Goal: Ask a question

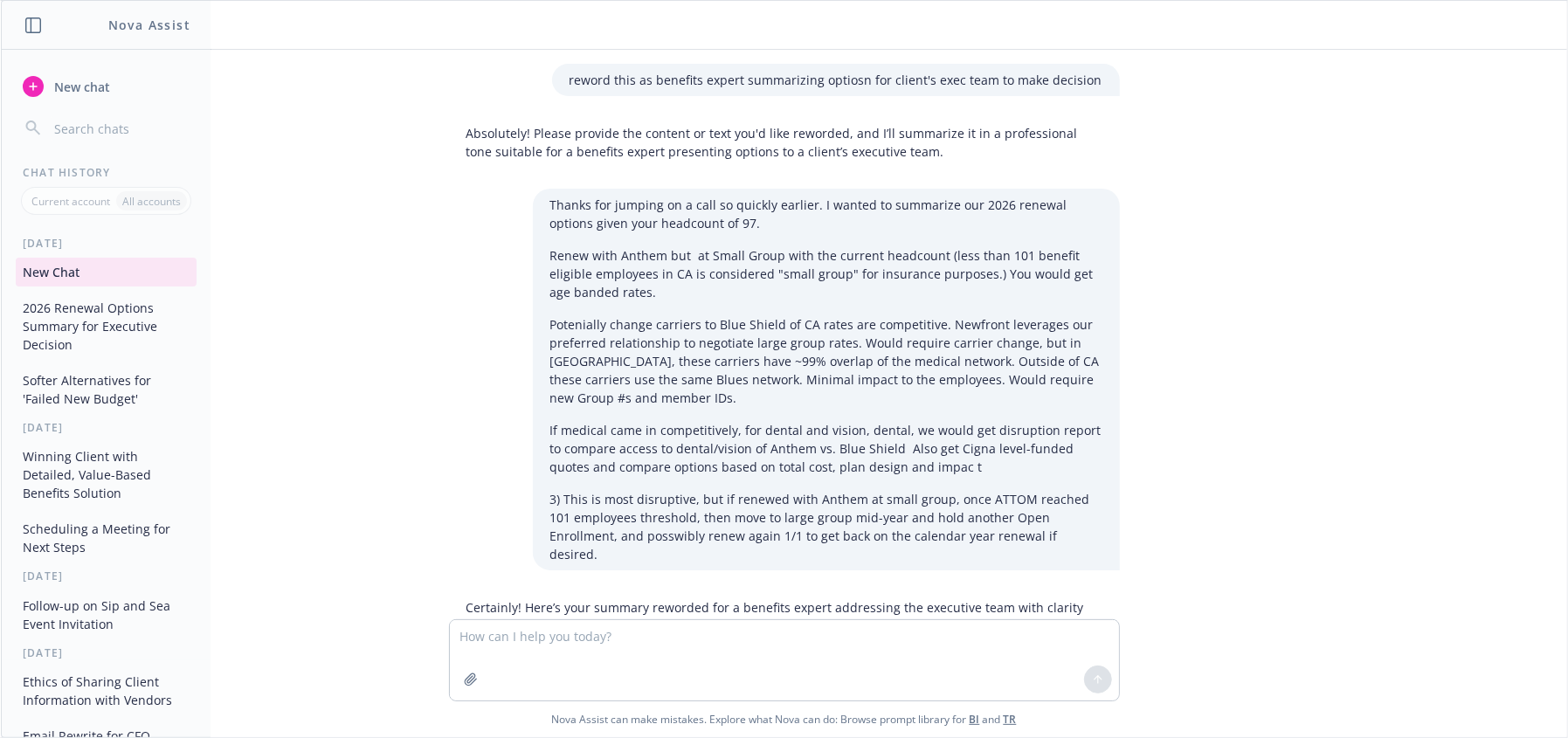
scroll to position [2947, 0]
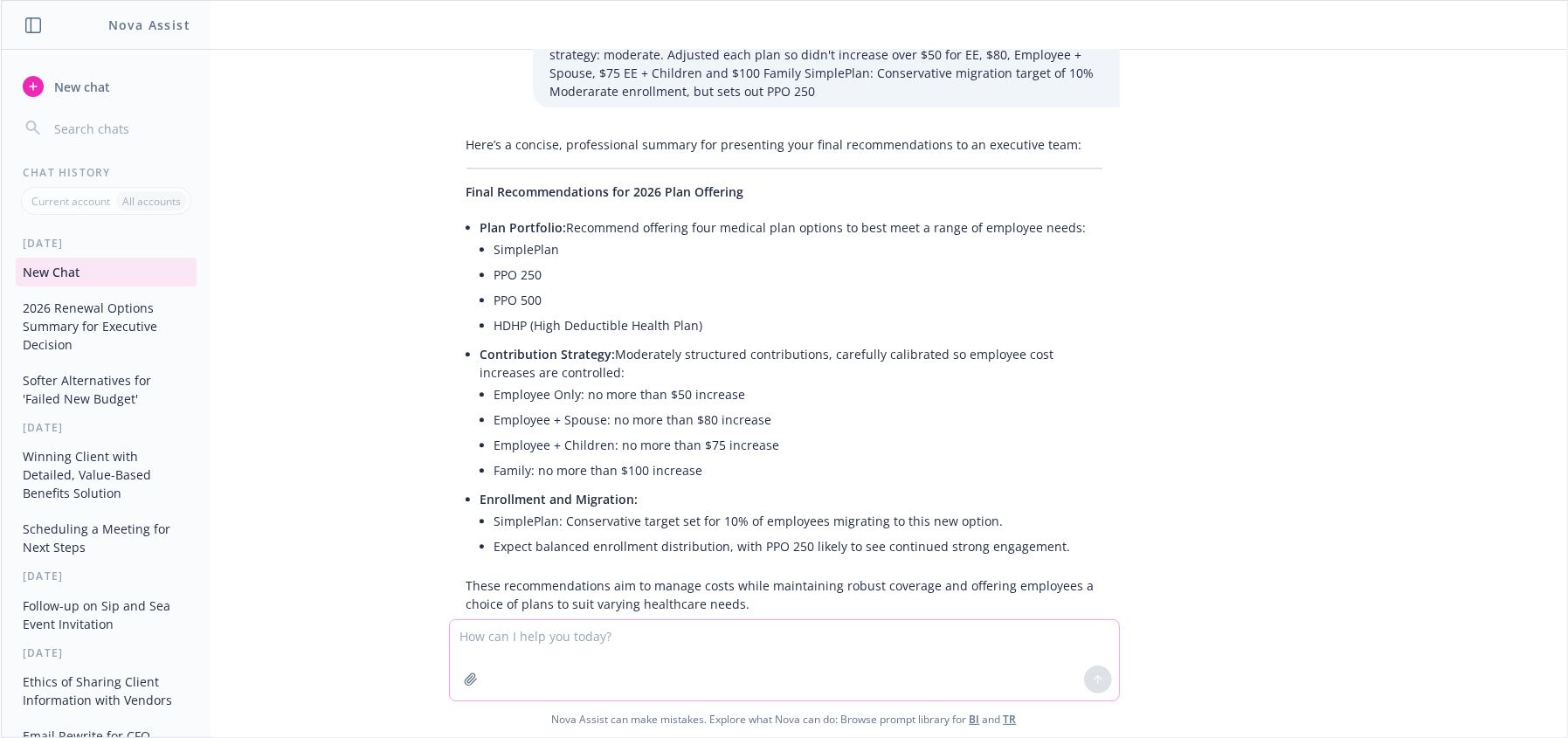
click at [625, 655] on textarea at bounding box center [784, 660] width 669 height 80
type textarea "w"
type textarea "is the % change and $ change correct"
paste textarea
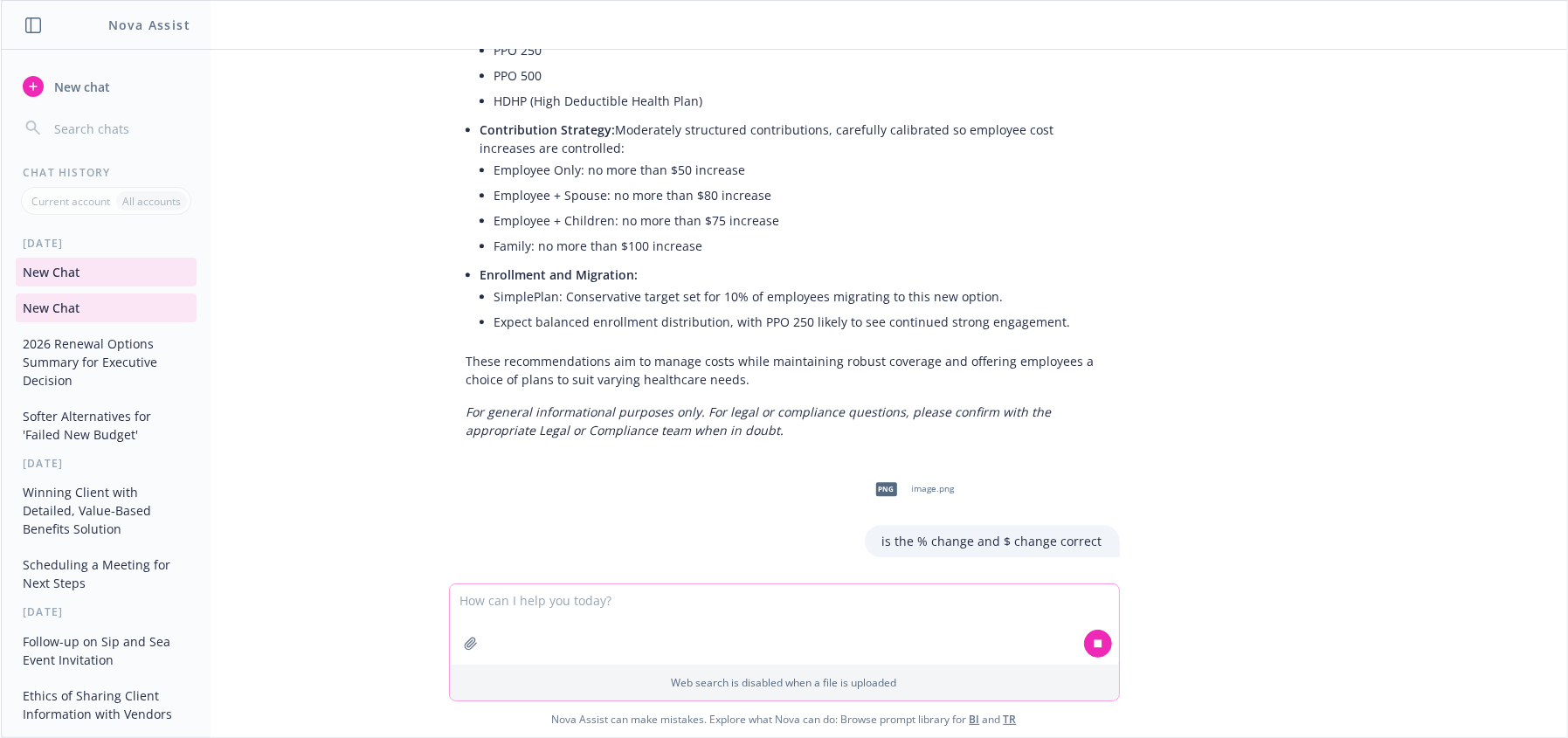
scroll to position [3176, 0]
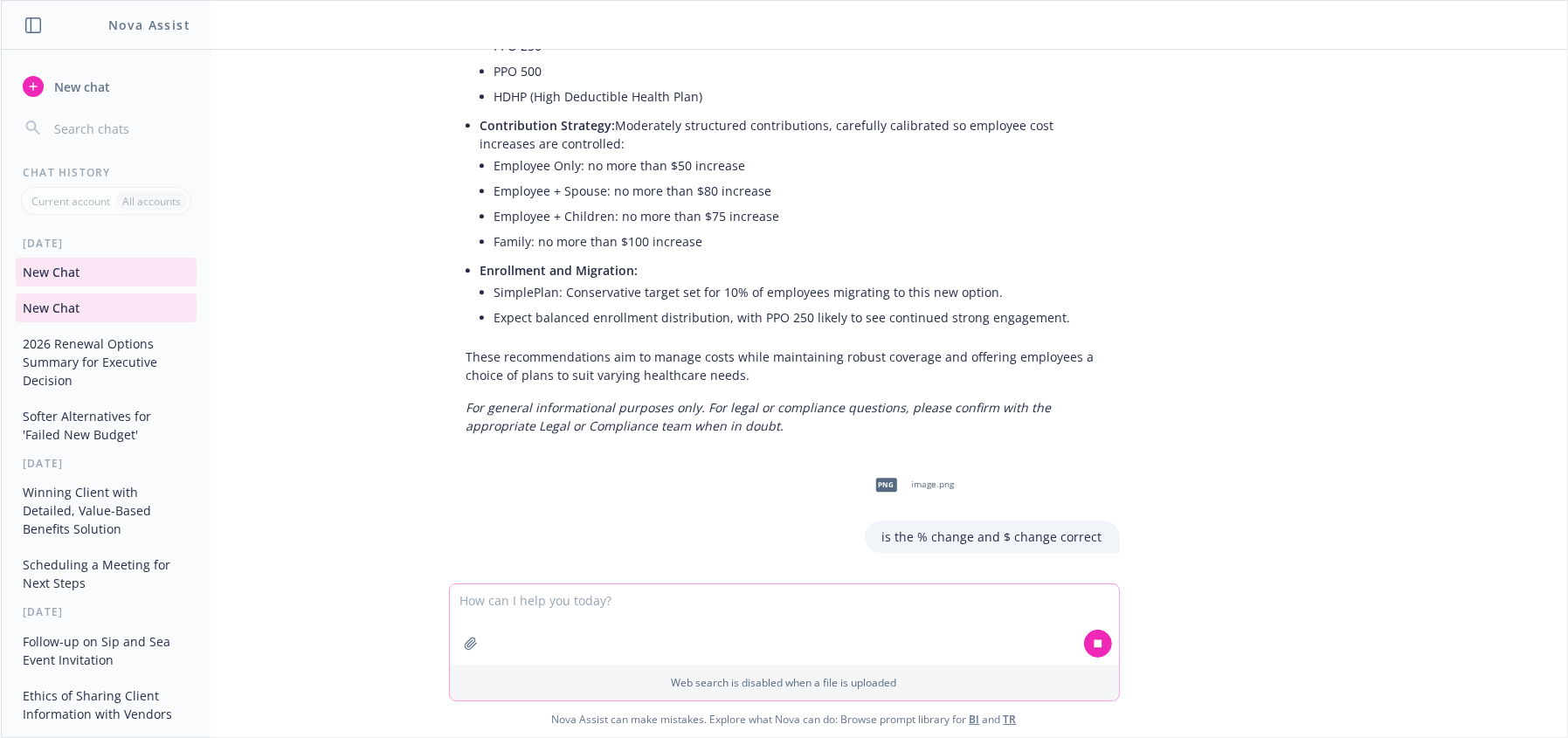
click at [862, 621] on textarea at bounding box center [784, 623] width 669 height 80
click at [619, 608] on textarea at bounding box center [784, 623] width 669 height 80
click at [596, 605] on div at bounding box center [784, 623] width 669 height 82
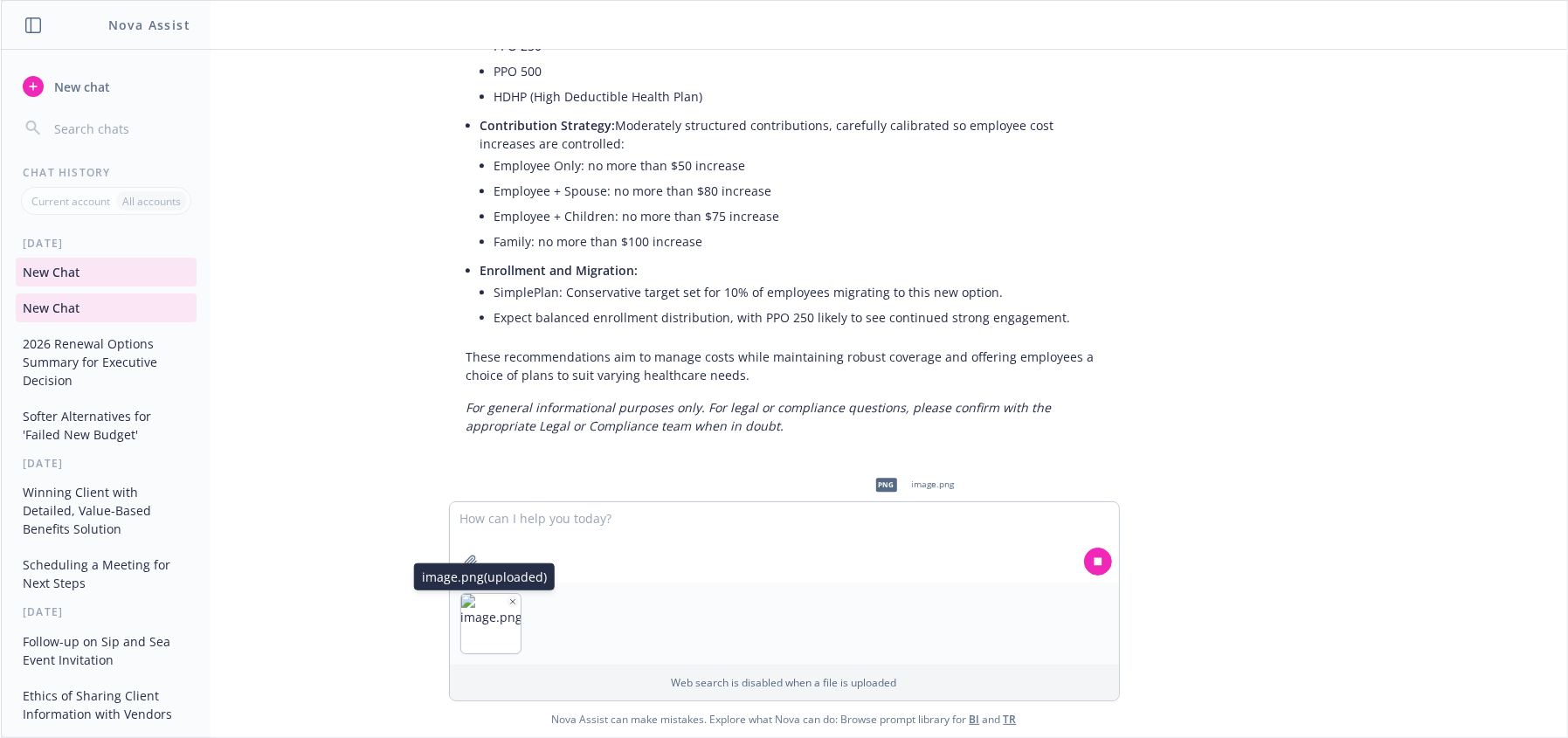
drag, startPoint x: 452, startPoint y: 582, endPoint x: 558, endPoint y: 600, distance: 107.5
click at [455, 582] on div "image.png (uploaded) image.png (uploaded)" at bounding box center [485, 577] width 141 height 27
click at [632, 628] on div at bounding box center [784, 623] width 669 height 82
click at [639, 605] on div at bounding box center [784, 623] width 669 height 82
click at [642, 579] on textarea at bounding box center [784, 541] width 669 height 80
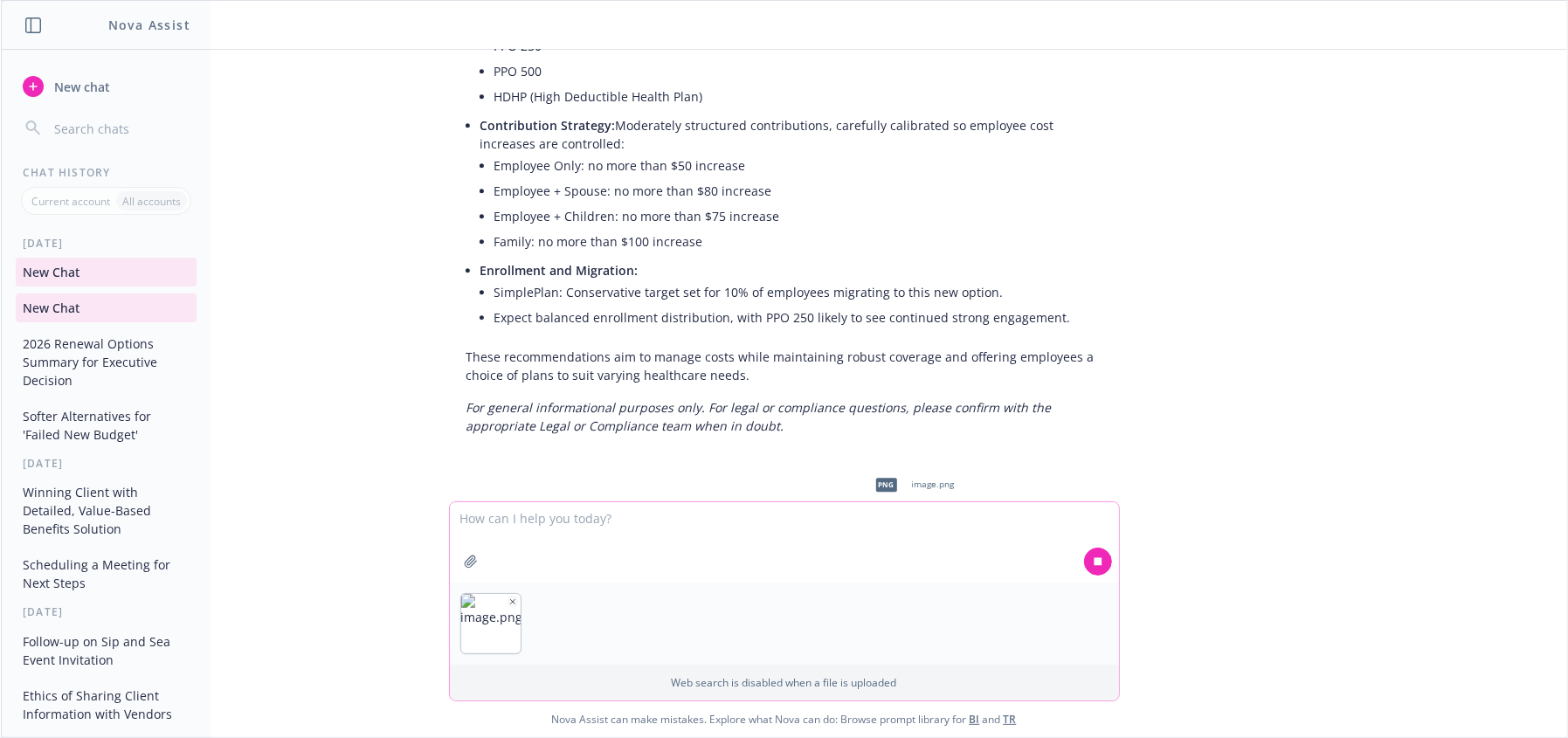
click at [508, 537] on textarea at bounding box center [784, 541] width 669 height 80
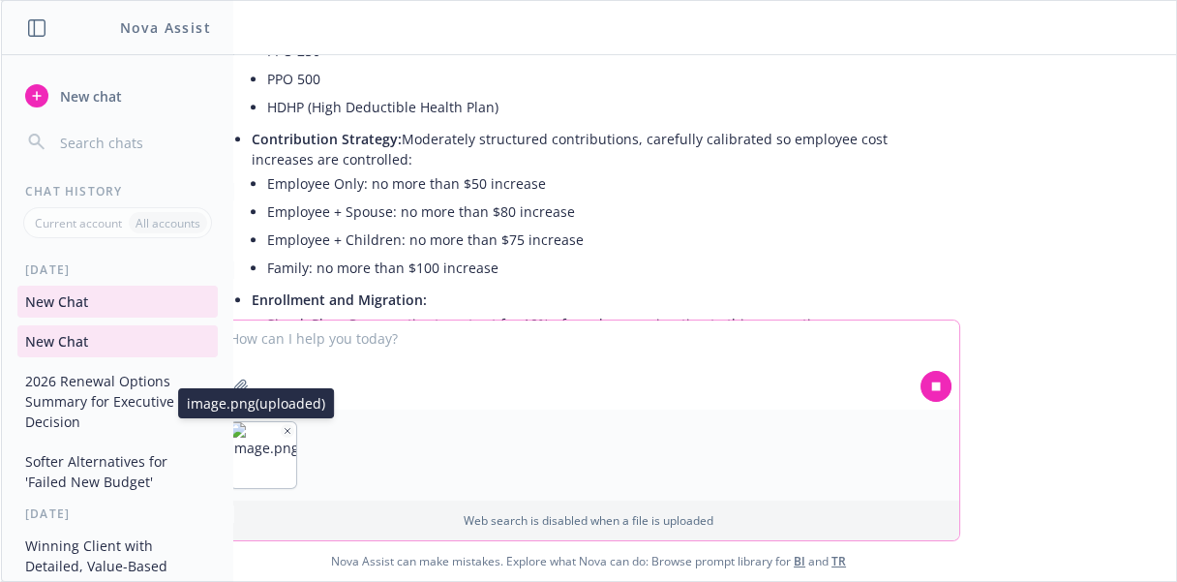
drag, startPoint x: 271, startPoint y: 428, endPoint x: 310, endPoint y: 388, distance: 55.4
click at [274, 428] on div "image.png (uploaded) image.png (uploaded)" at bounding box center [263, 455] width 68 height 68
click at [283, 432] on icon "button" at bounding box center [288, 431] width 10 height 10
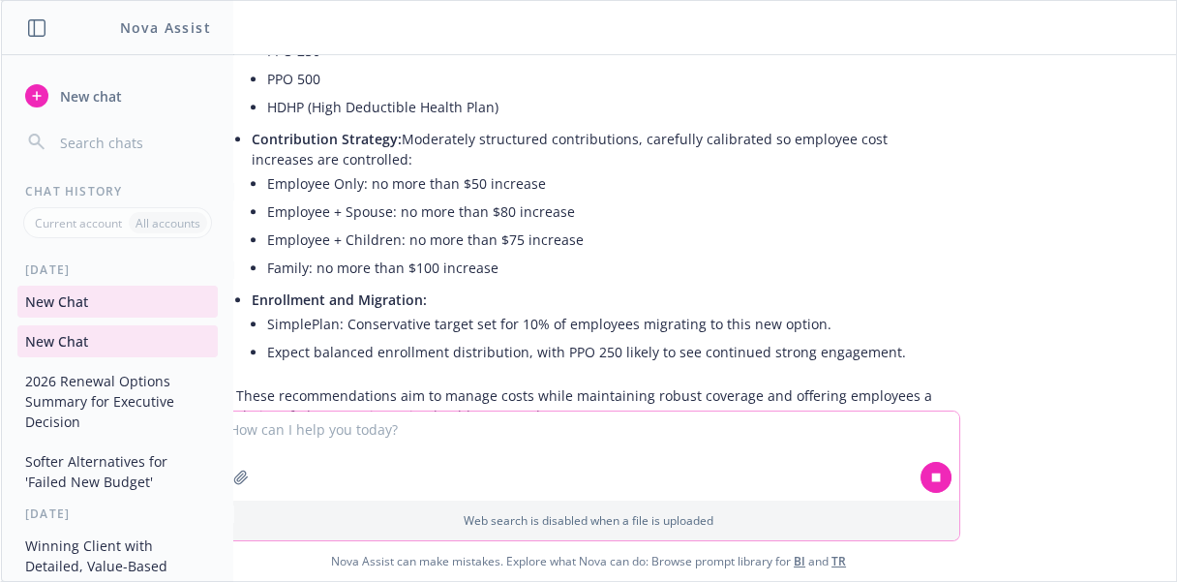
click at [293, 473] on textarea at bounding box center [588, 455] width 741 height 89
click at [296, 435] on textarea at bounding box center [588, 455] width 741 height 89
click at [331, 434] on textarea at bounding box center [588, 455] width 741 height 89
drag, startPoint x: 299, startPoint y: 467, endPoint x: 304, endPoint y: 457, distance: 11.7
click at [302, 462] on textarea at bounding box center [588, 455] width 741 height 89
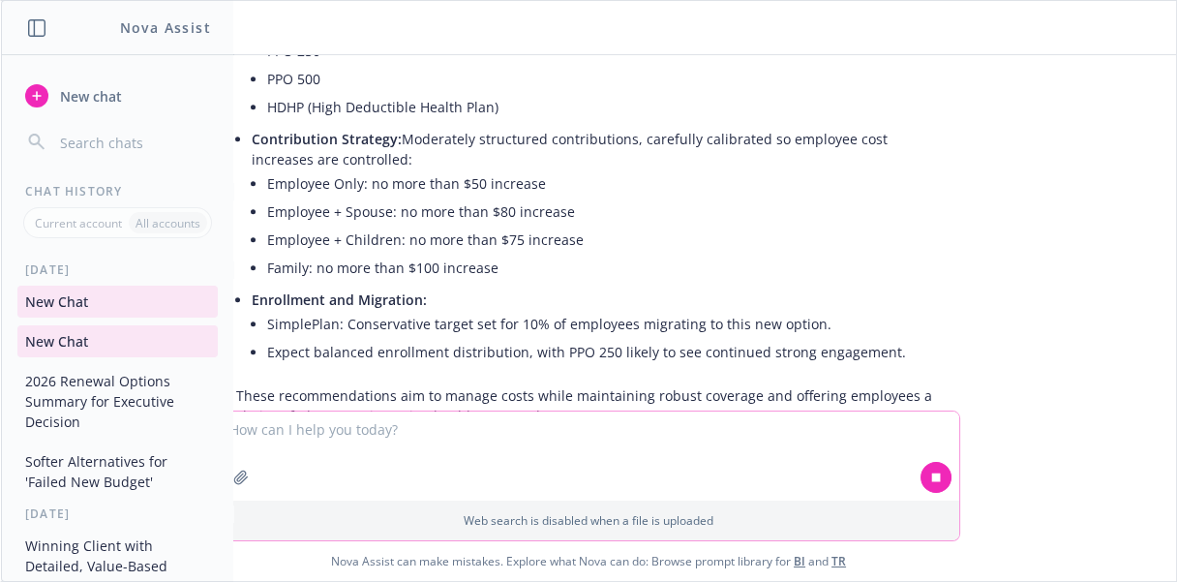
click at [304, 427] on textarea at bounding box center [588, 455] width 741 height 89
click at [292, 462] on textarea at bounding box center [588, 455] width 741 height 89
click at [281, 431] on textarea at bounding box center [588, 455] width 741 height 89
type textarea "F"
type textarea "c"
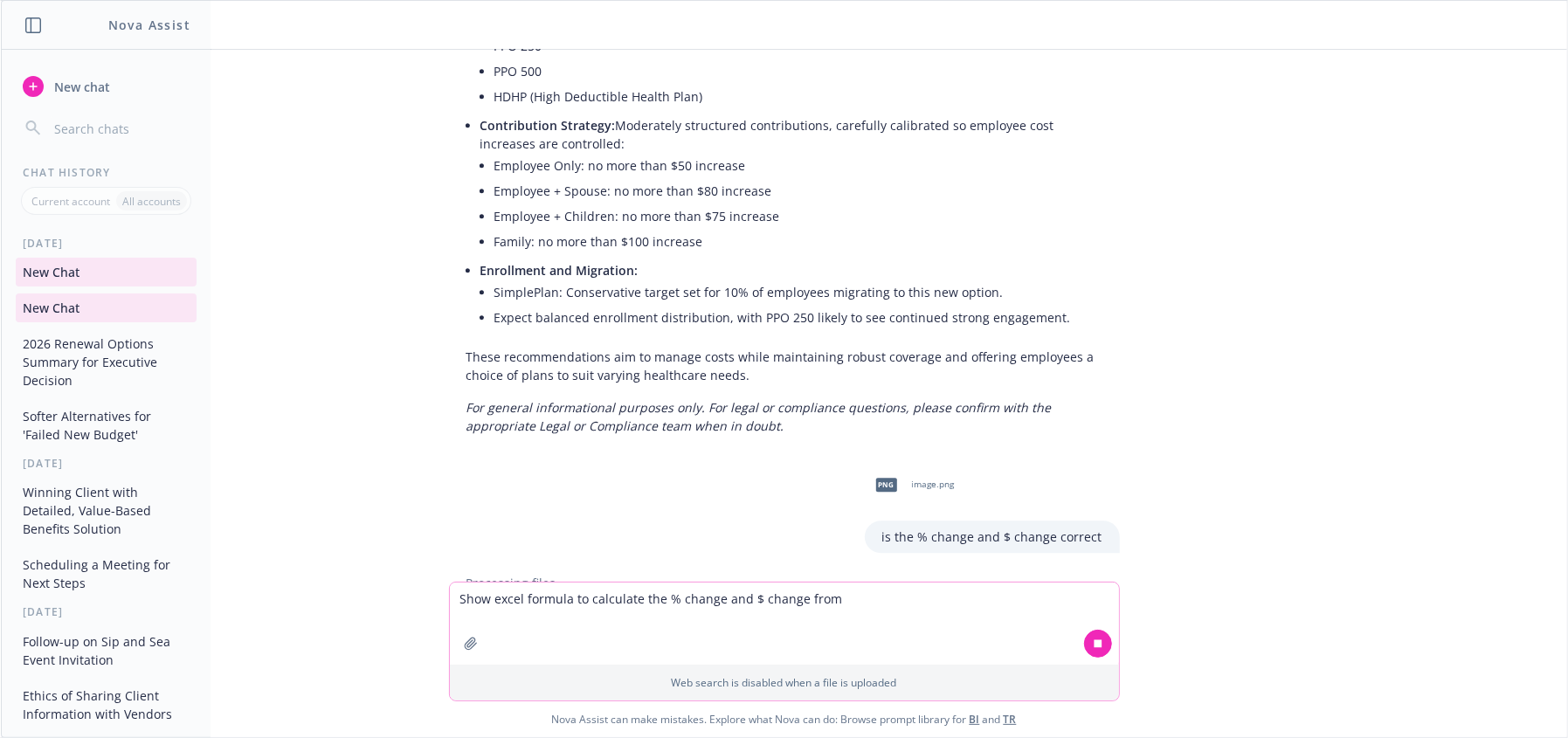
paste textarea
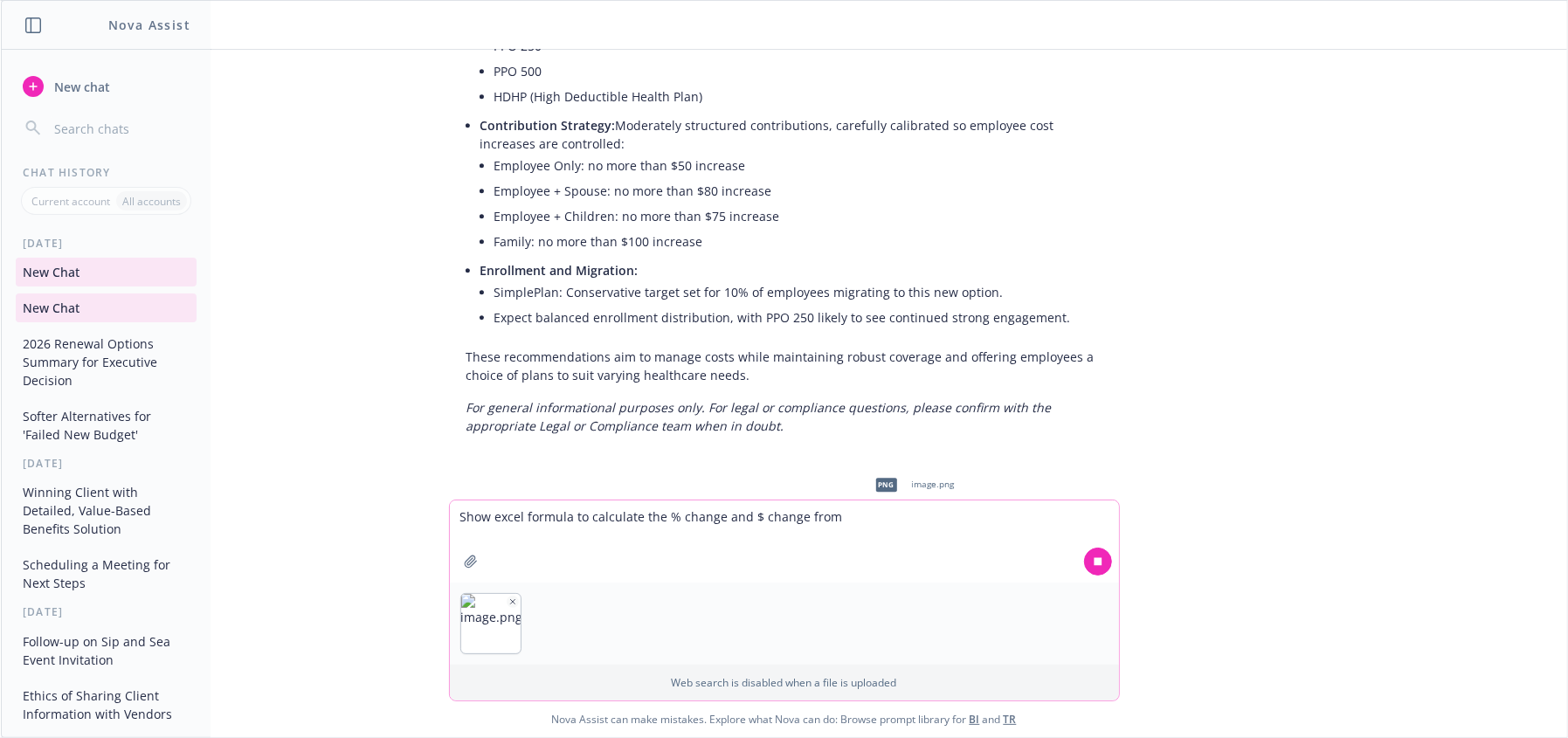
click at [508, 605] on icon "button" at bounding box center [513, 602] width 9 height 9
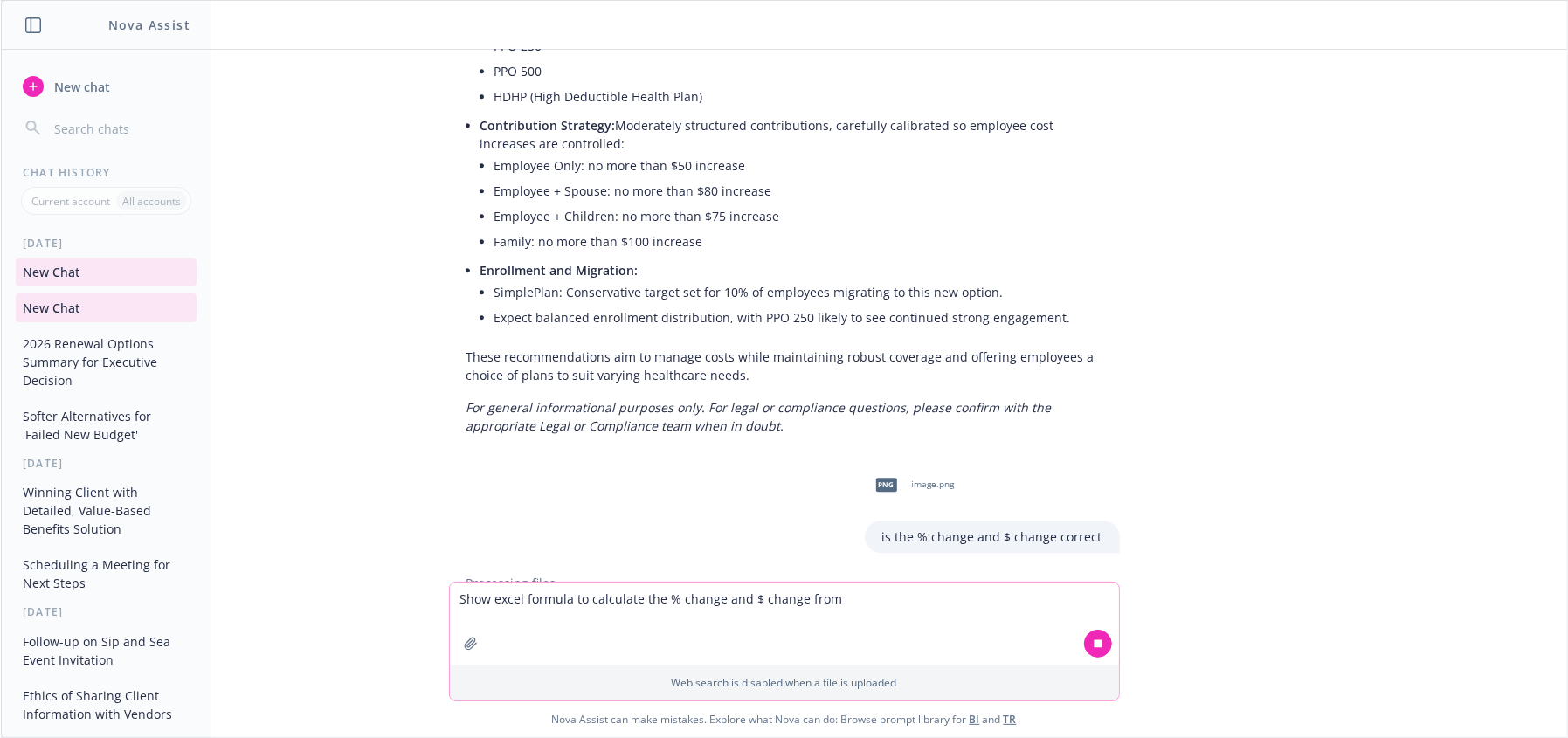
click at [863, 596] on textarea "Show excel formula to calculate the % change and $ change from" at bounding box center [784, 623] width 669 height 82
click at [942, 638] on textarea "Show excel formula to calculate the % change and $ change from $16,738,500 to $…" at bounding box center [784, 623] width 669 height 82
click at [728, 630] on textarea "Show excel formula to calculate the % change and $ change from $16,738,500 to $…" at bounding box center [784, 623] width 669 height 82
click at [723, 632] on textarea "Show excel formula to calculate the % change and $ change from $16,738,500 to $…" at bounding box center [784, 623] width 669 height 82
click at [824, 641] on textarea "Show excel formula to calculate the % change and $ change from $16,738,500 to $…" at bounding box center [784, 623] width 669 height 82
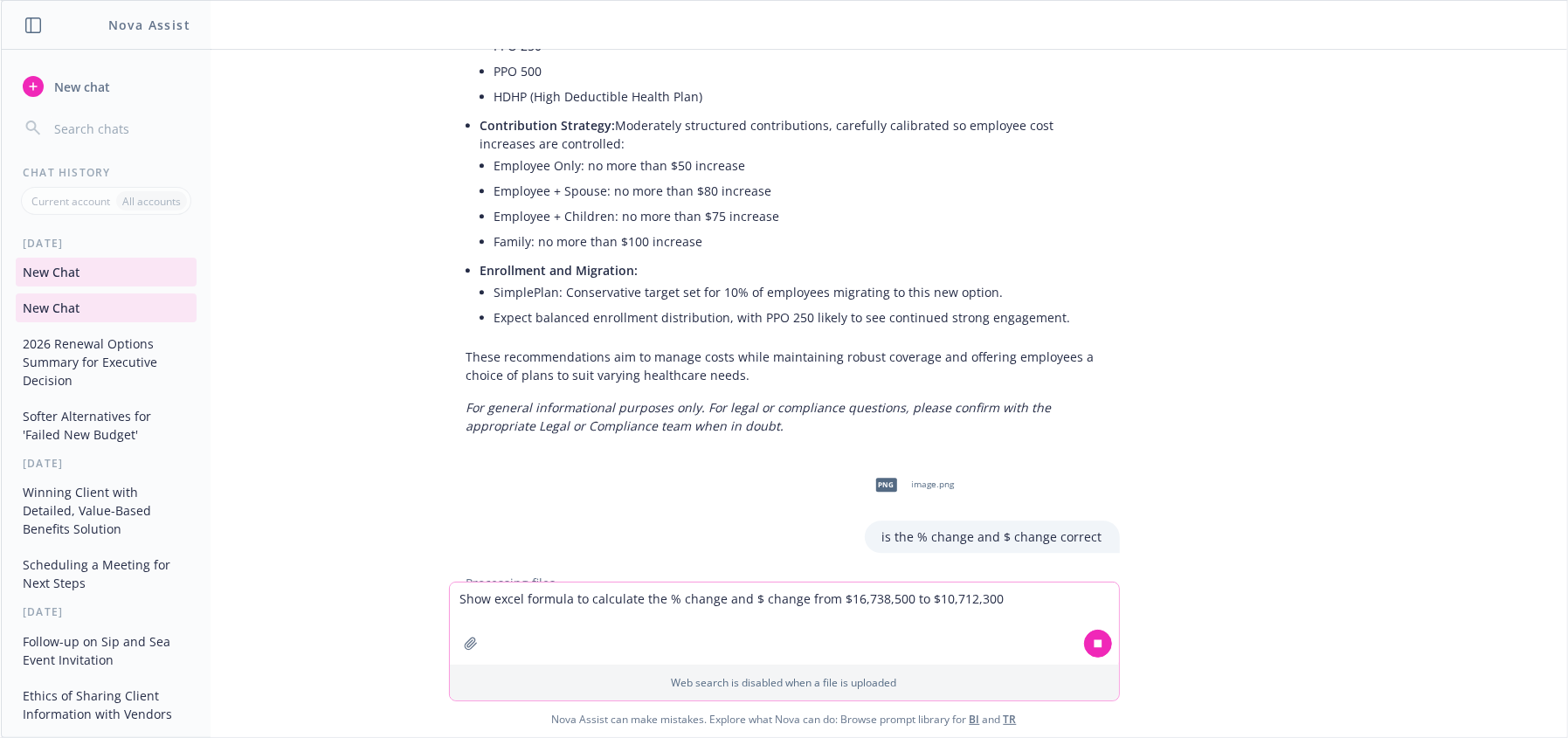
click at [852, 639] on textarea "Show excel formula to calculate the % change and $ change from $16,738,500 to $…" at bounding box center [784, 623] width 669 height 82
click at [873, 632] on textarea "Show excel formula to calculate the % change and $ change from $16,738,500 to $…" at bounding box center [784, 623] width 669 height 82
click at [989, 597] on textarea "Show excel formula to calculate the % change and $ change from $16,738,500 to $…" at bounding box center [784, 623] width 669 height 82
type textarea "Show excel formula to calculate the % change and $ change from $16,738,500 to $…"
click at [1093, 642] on icon at bounding box center [1097, 642] width 8 height 8
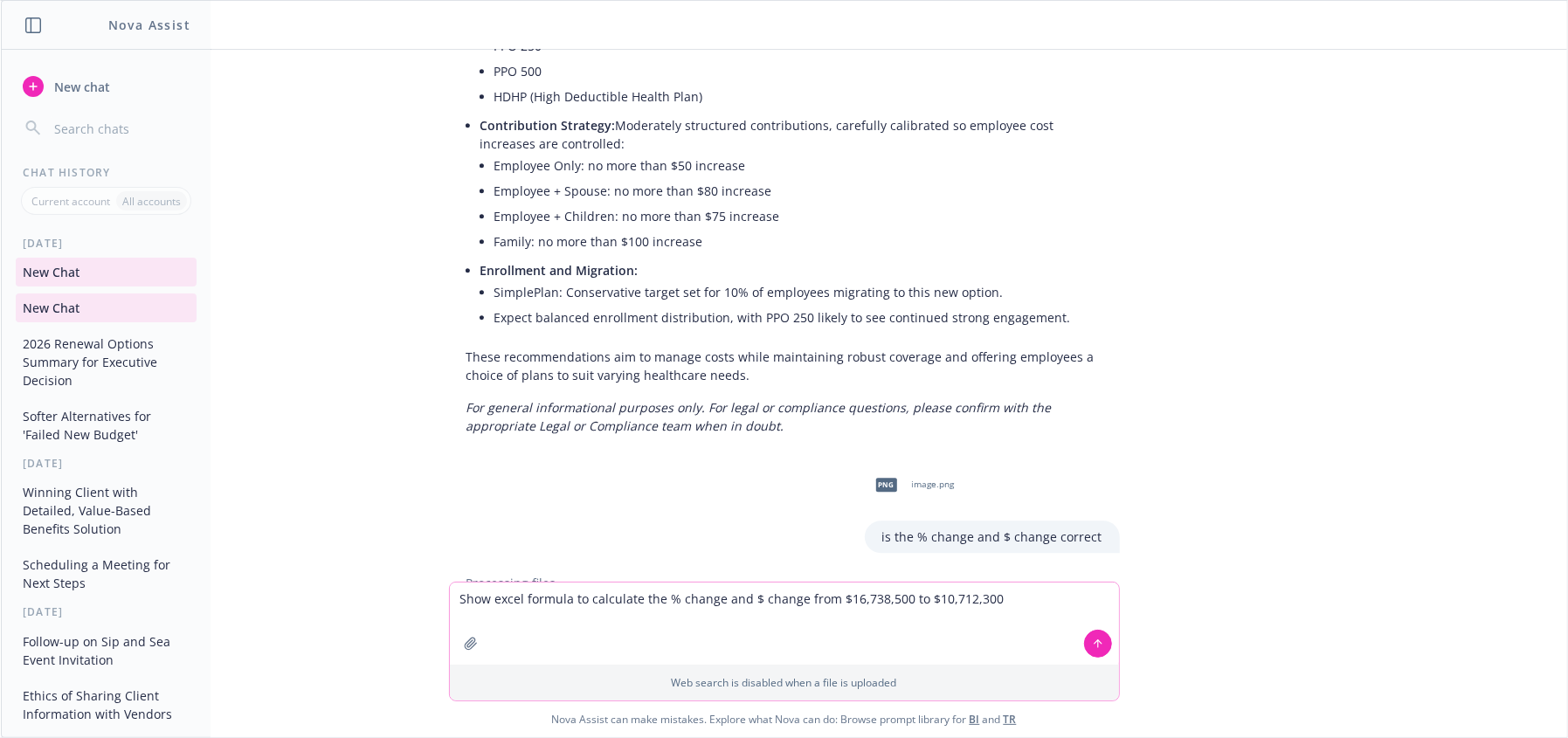
click at [1091, 647] on icon at bounding box center [1098, 643] width 13 height 13
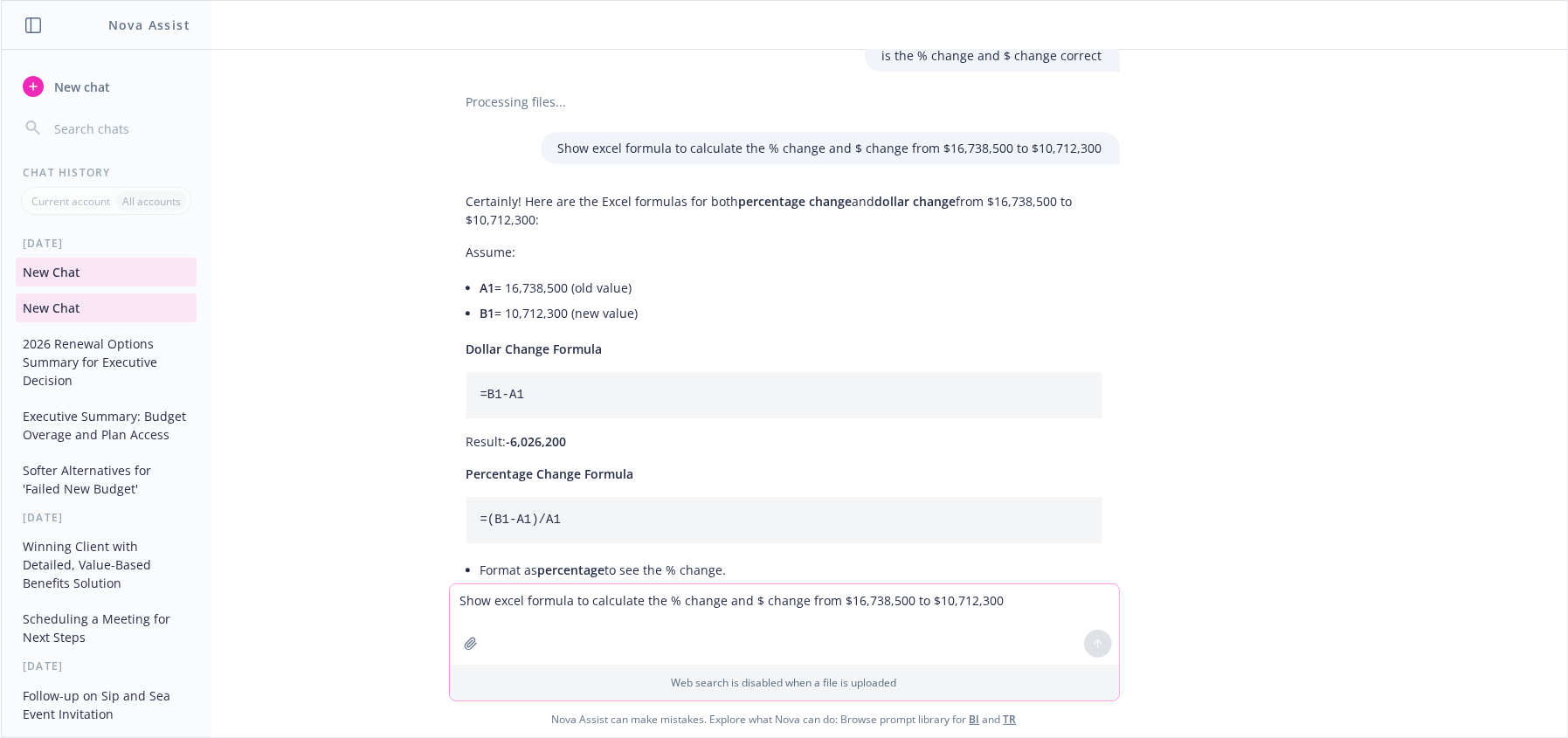
scroll to position [3722, 0]
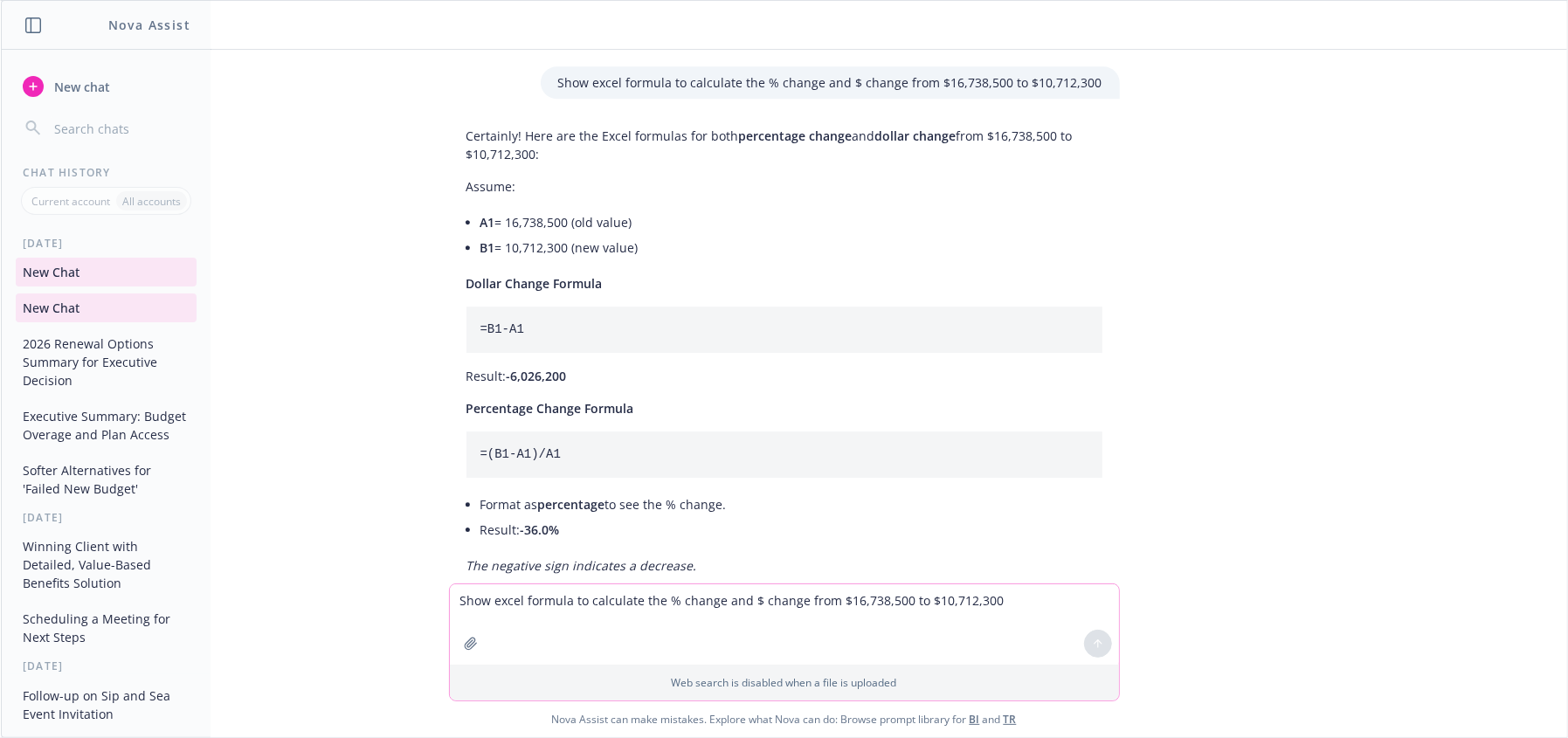
click at [524, 307] on pre "=B1-A1" at bounding box center [784, 329] width 636 height 46
click at [503, 307] on pre "=B1-A1" at bounding box center [784, 329] width 636 height 46
drag, startPoint x: 541, startPoint y: 418, endPoint x: 554, endPoint y: 417, distance: 13.0
click at [542, 431] on pre "=(B1-A1)/A1" at bounding box center [784, 454] width 636 height 46
drag, startPoint x: 557, startPoint y: 416, endPoint x: 438, endPoint y: 411, distance: 119.1
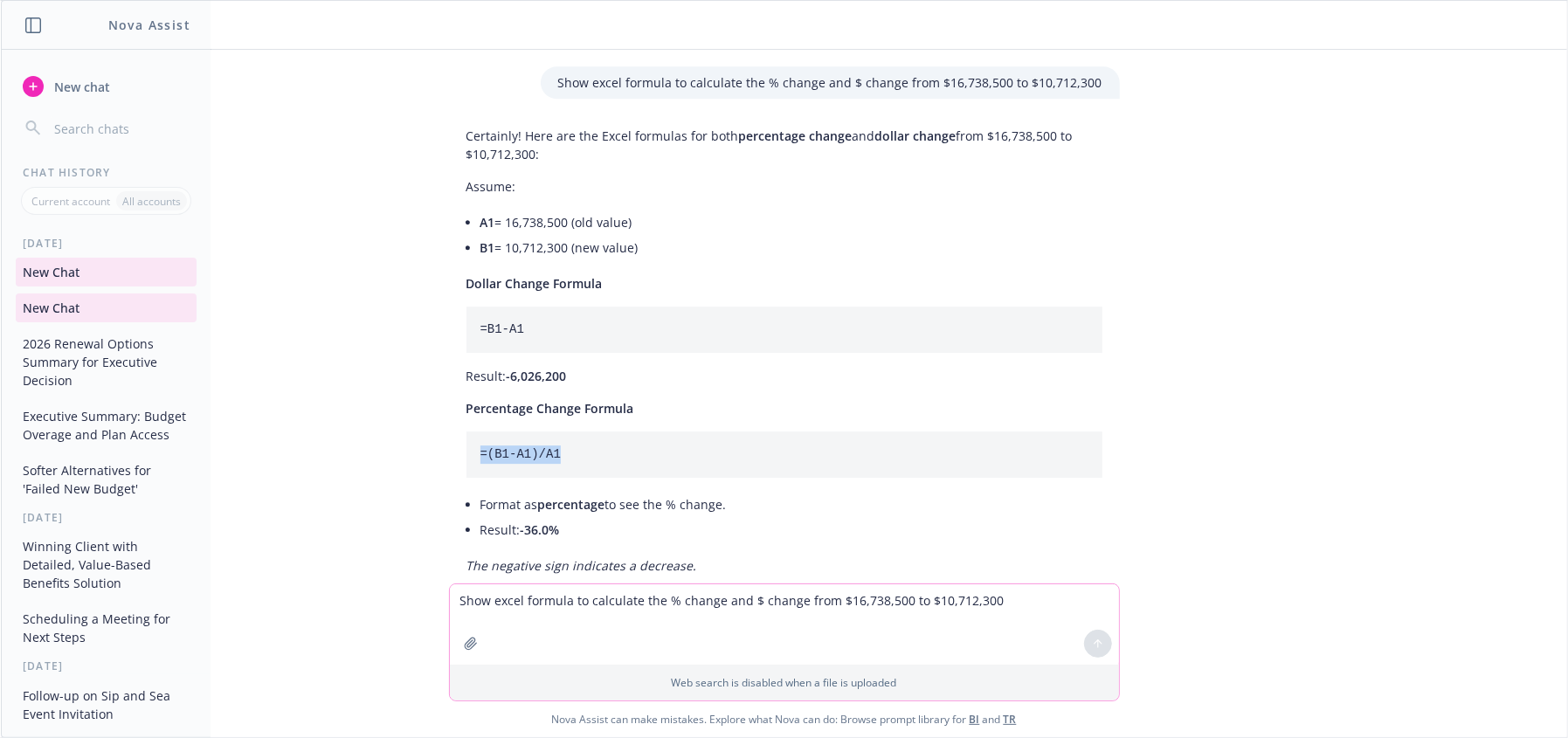
click at [449, 411] on div "Certainly! Here are the Excel formulas for both percentage change and dollar ch…" at bounding box center [784, 351] width 671 height 462
copy code "=(B1-A1)/A1"
click at [435, 478] on div "Certainly! Here are the Excel formulas for both percentage change and dollar ch…" at bounding box center [784, 351] width 699 height 462
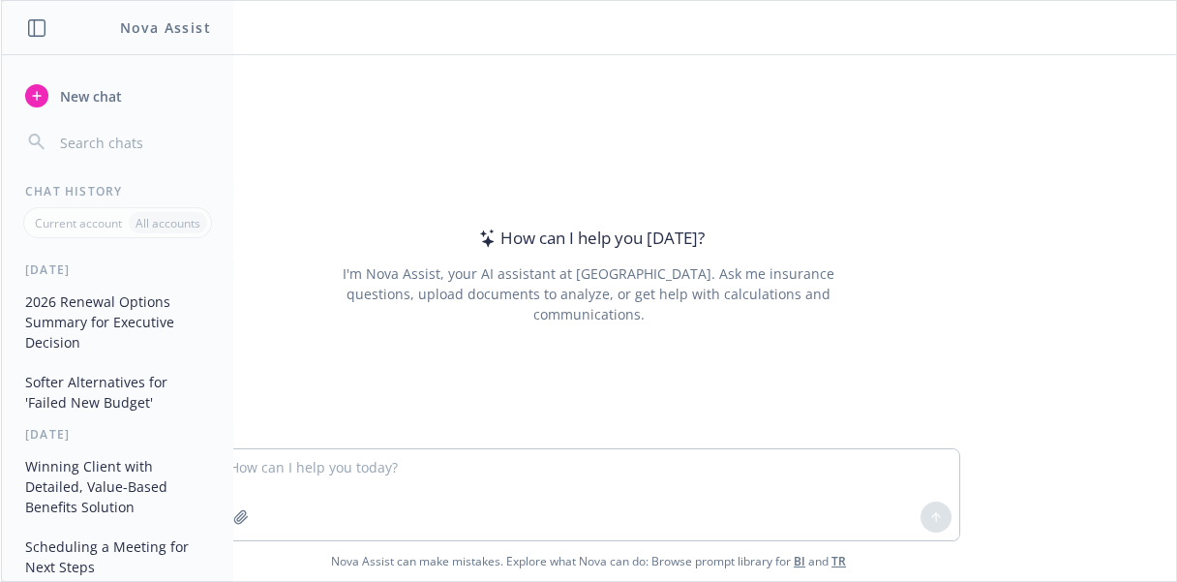
drag, startPoint x: 1088, startPoint y: 106, endPoint x: 1018, endPoint y: 3, distance: 124.8
click at [1088, 106] on div "How can I help you [DATE]? I'm Nova Assist, your AI assistant at Newfront. Ask …" at bounding box center [588, 251] width 1175 height 393
click at [421, 410] on div "How can I help you [DATE]? I'm Nova Assist, your AI assistant at Newfront. Ask …" at bounding box center [588, 251] width 1175 height 393
